Goal: Information Seeking & Learning: Find specific fact

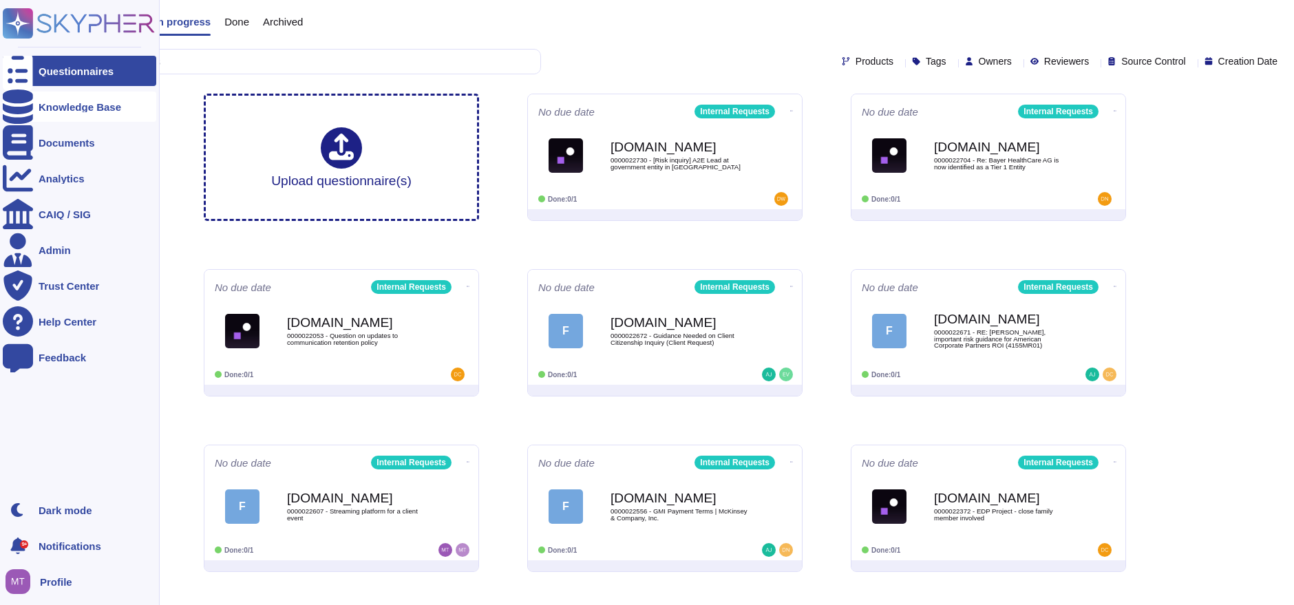
click at [29, 111] on div at bounding box center [18, 107] width 30 height 30
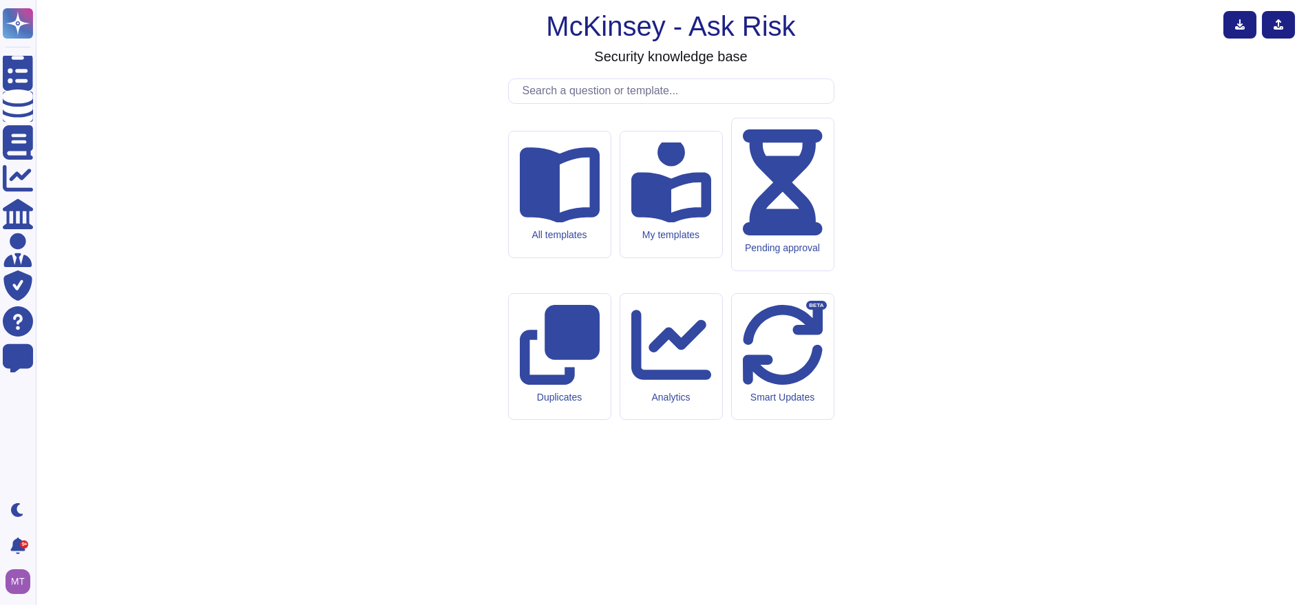
click at [568, 103] on input "text" at bounding box center [675, 91] width 318 height 24
click at [558, 103] on input "text" at bounding box center [675, 91] width 318 height 24
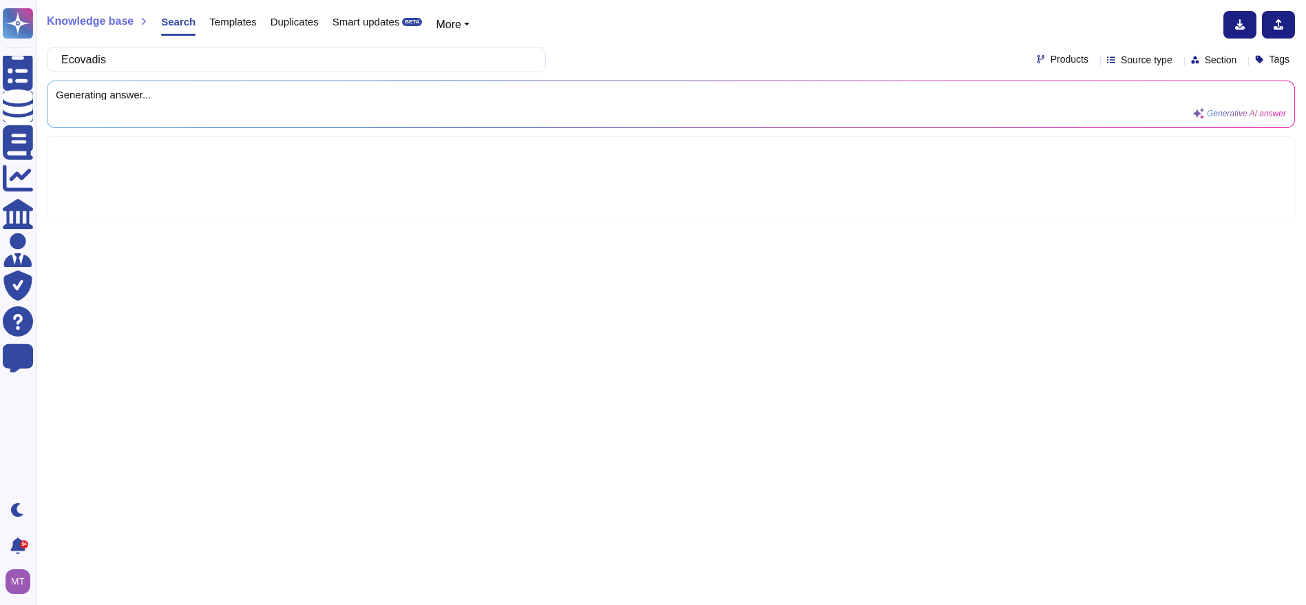
type input "Ecovadis"
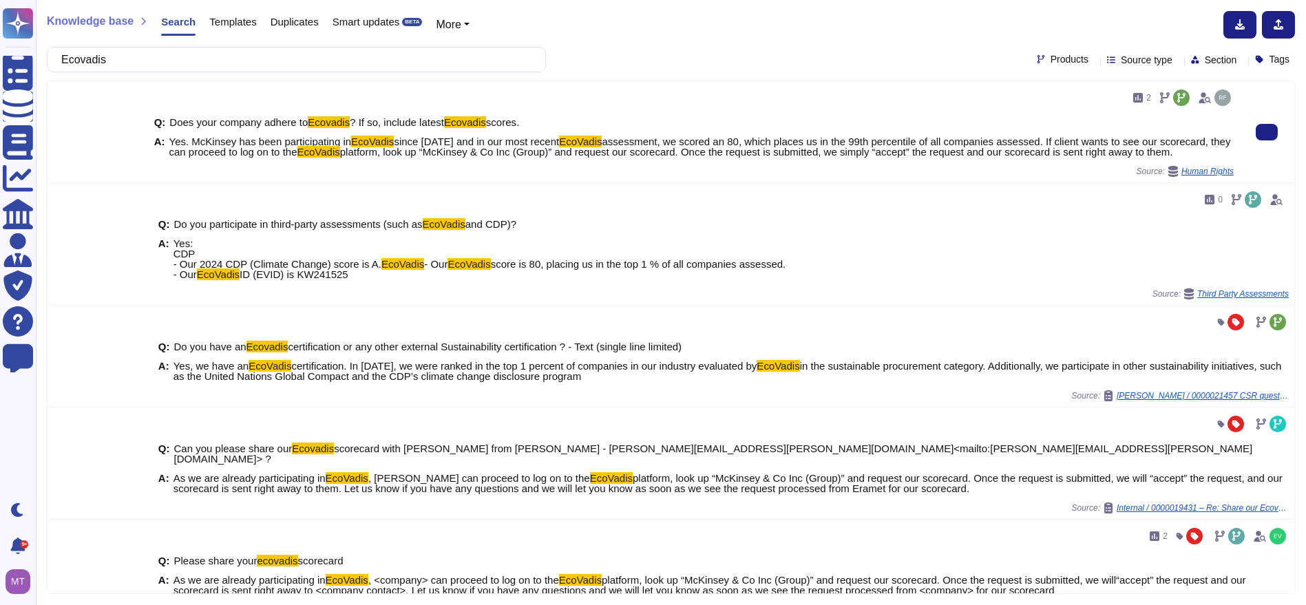
drag, startPoint x: 1182, startPoint y: 156, endPoint x: 166, endPoint y: 140, distance: 1016.3
click at [166, 140] on div "A: Yes. McKinsey has been participating in EcoVadis since [DATE] and in our mos…" at bounding box center [694, 146] width 1080 height 21
copy span "Yes. McKinsey has been participating in EcoVadis since [DATE] and in our most r…"
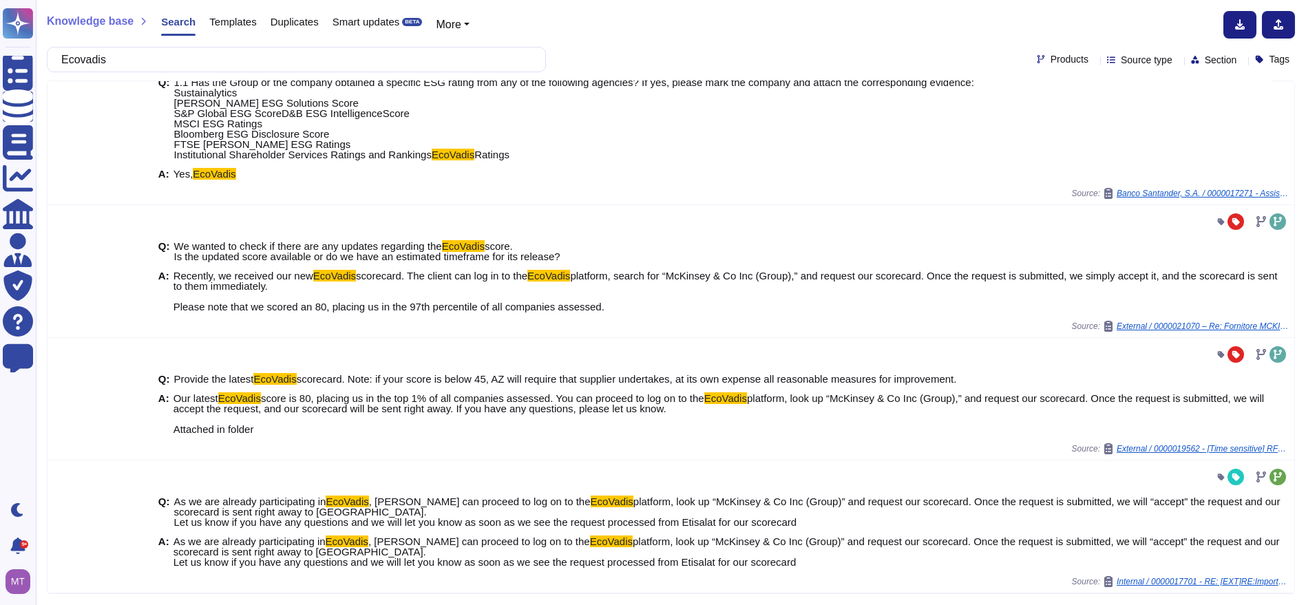
scroll to position [625, 0]
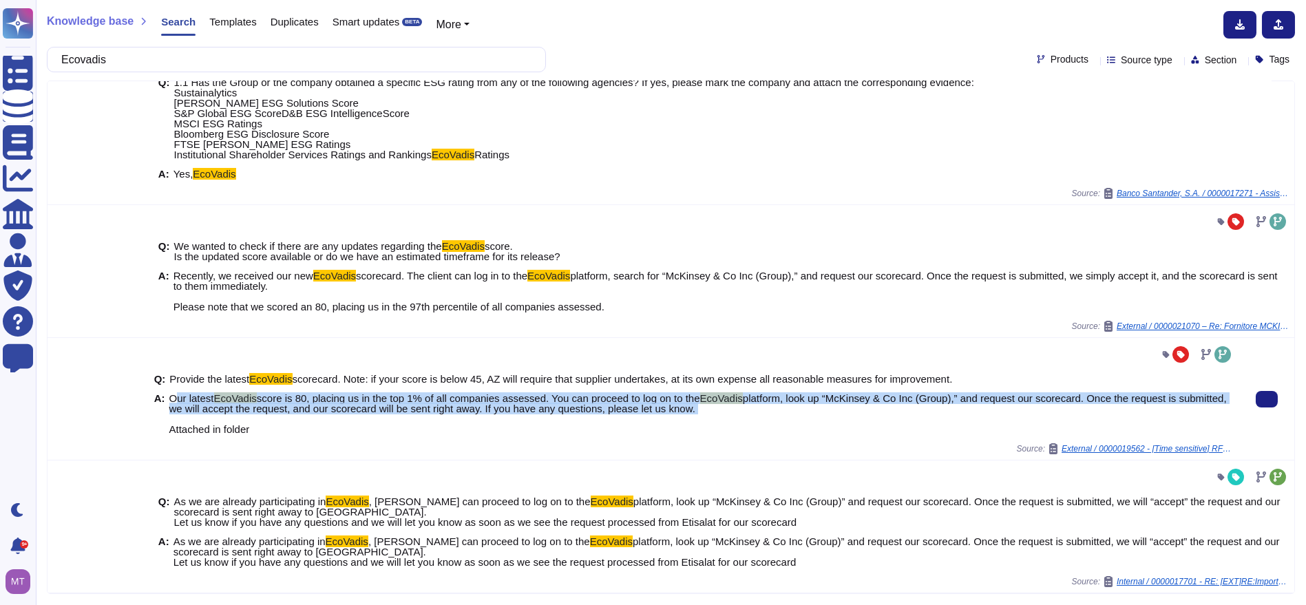
drag, startPoint x: 169, startPoint y: 398, endPoint x: 720, endPoint y: 410, distance: 551.6
click at [720, 410] on span "Our latest EcoVadis score is 80, placing us in the top 1% of all companies asse…" at bounding box center [701, 413] width 1064 height 41
copy span "Our latest EcoVadis score is 80, placing us in the top 1% of all companies asse…"
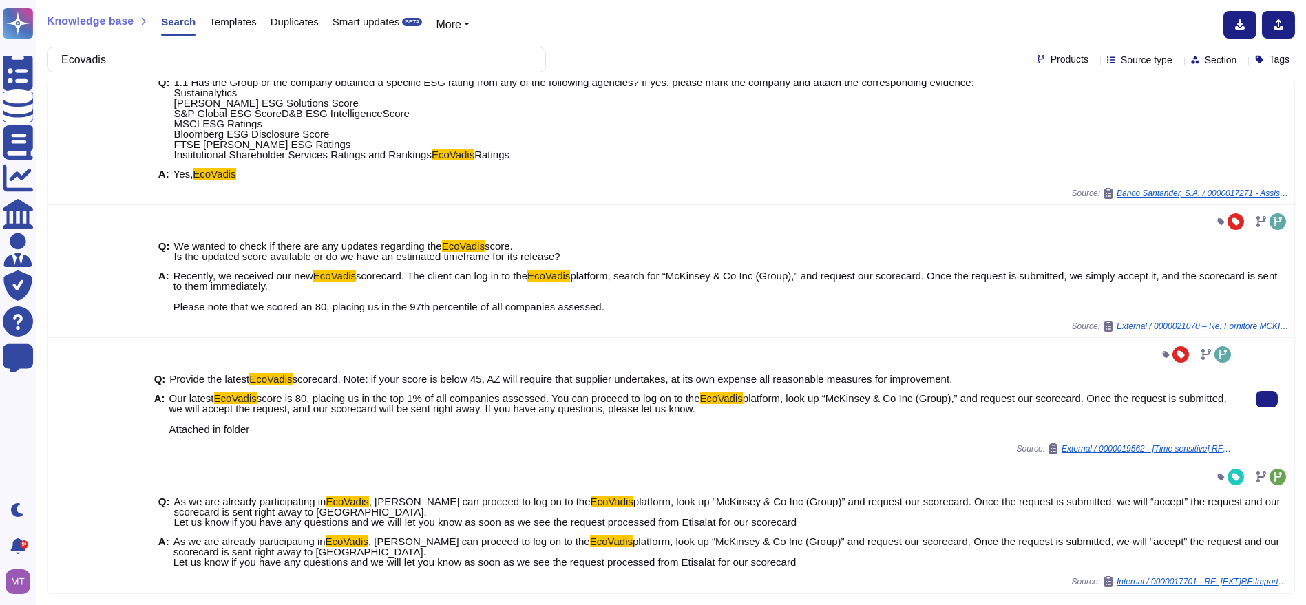
click at [517, 416] on span "Our latest EcoVadis score is 80, placing us in the top 1% of all companies asse…" at bounding box center [701, 413] width 1064 height 41
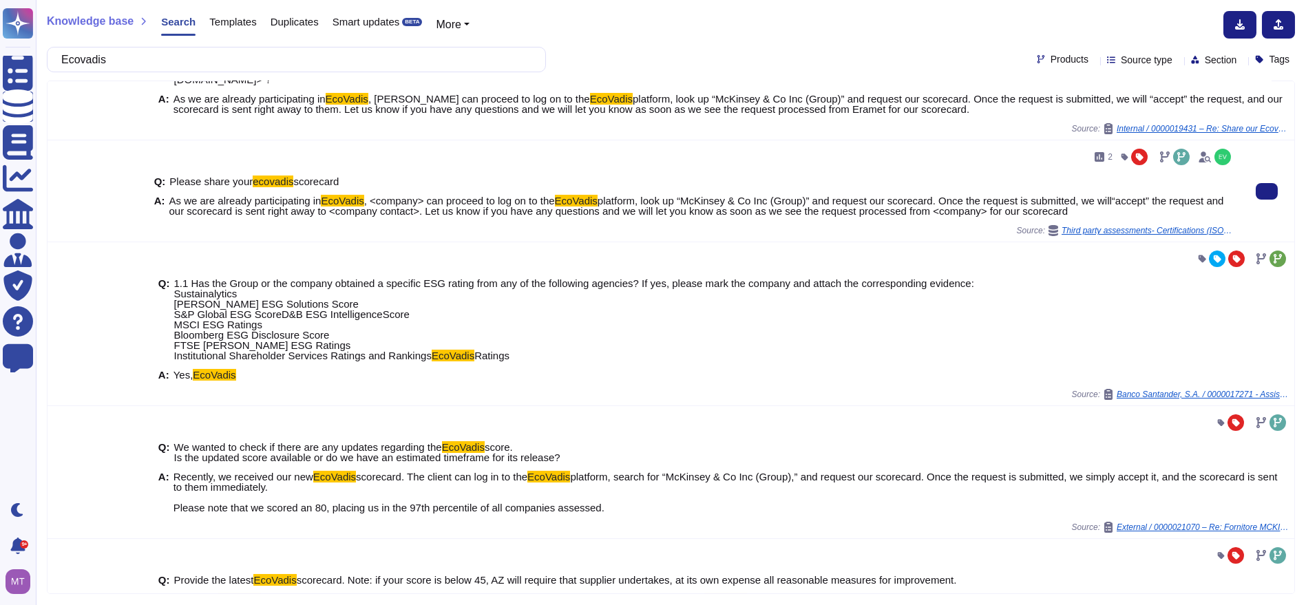
scroll to position [382, 0]
